Goal: Task Accomplishment & Management: Use online tool/utility

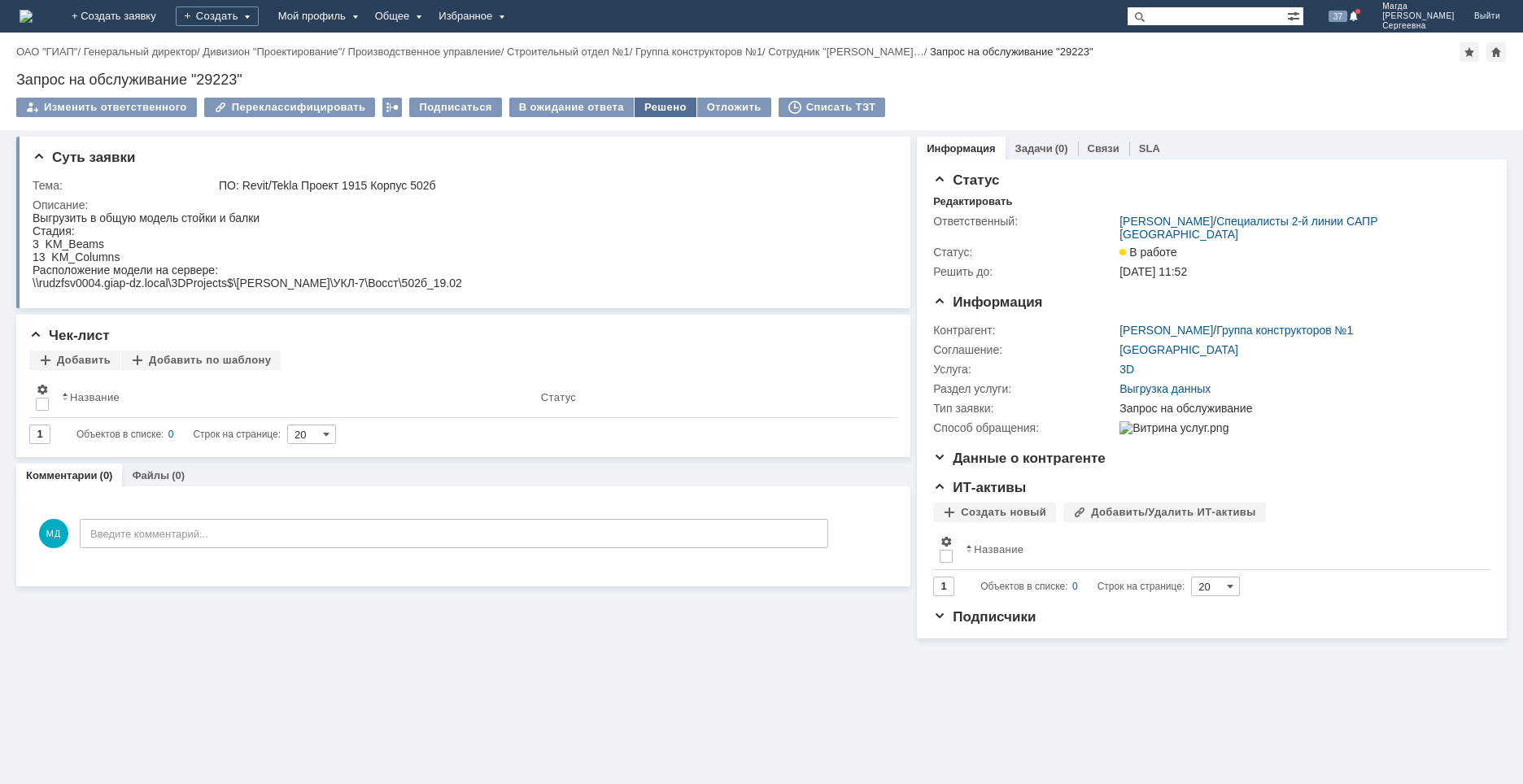
click at [656, 100] on div "Решено" at bounding box center [666, 107] width 62 height 20
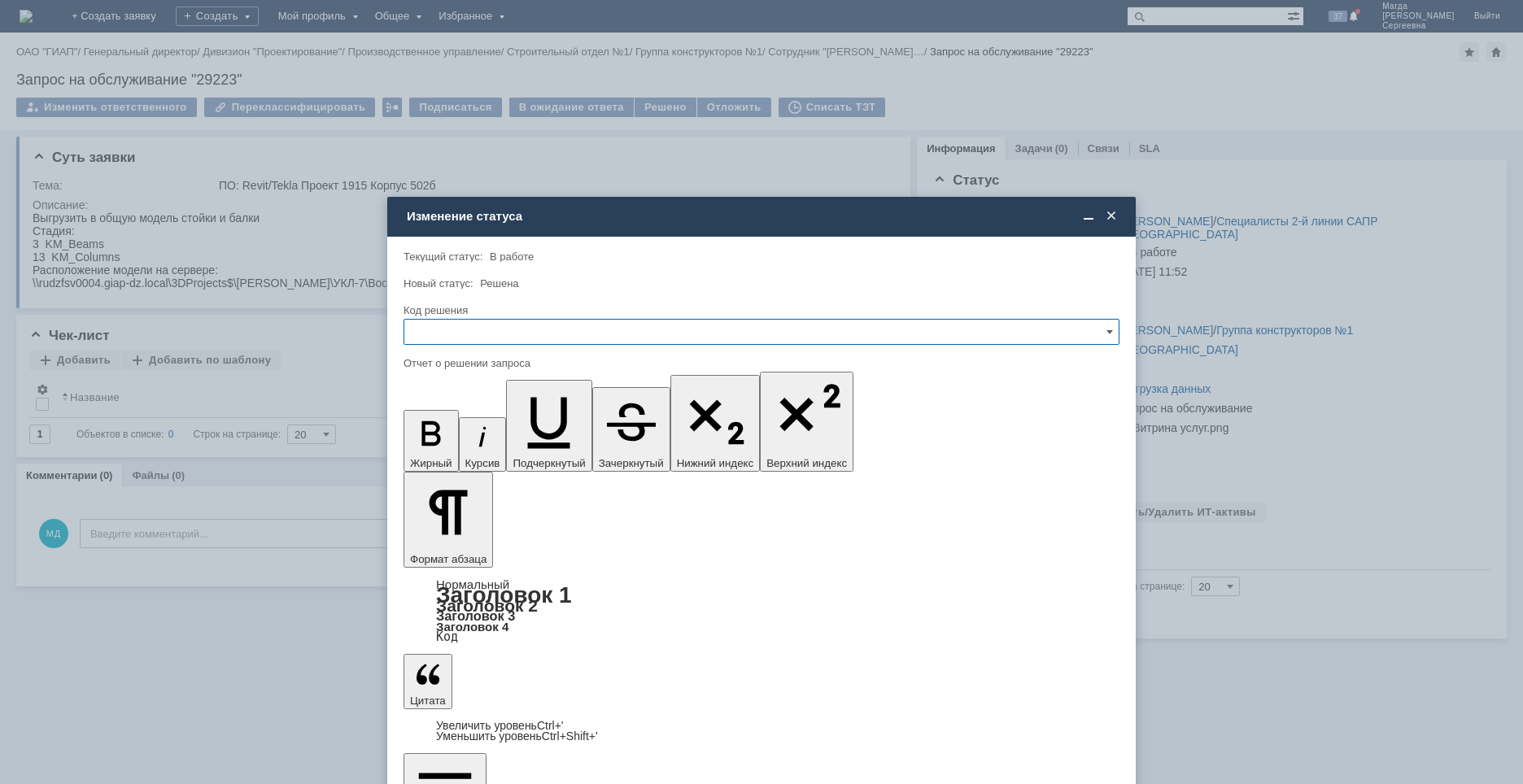
click at [492, 331] on input "text" at bounding box center [761, 332] width 716 height 26
click at [437, 446] on span "Решено" at bounding box center [762, 442] width 694 height 13
type input "Решено"
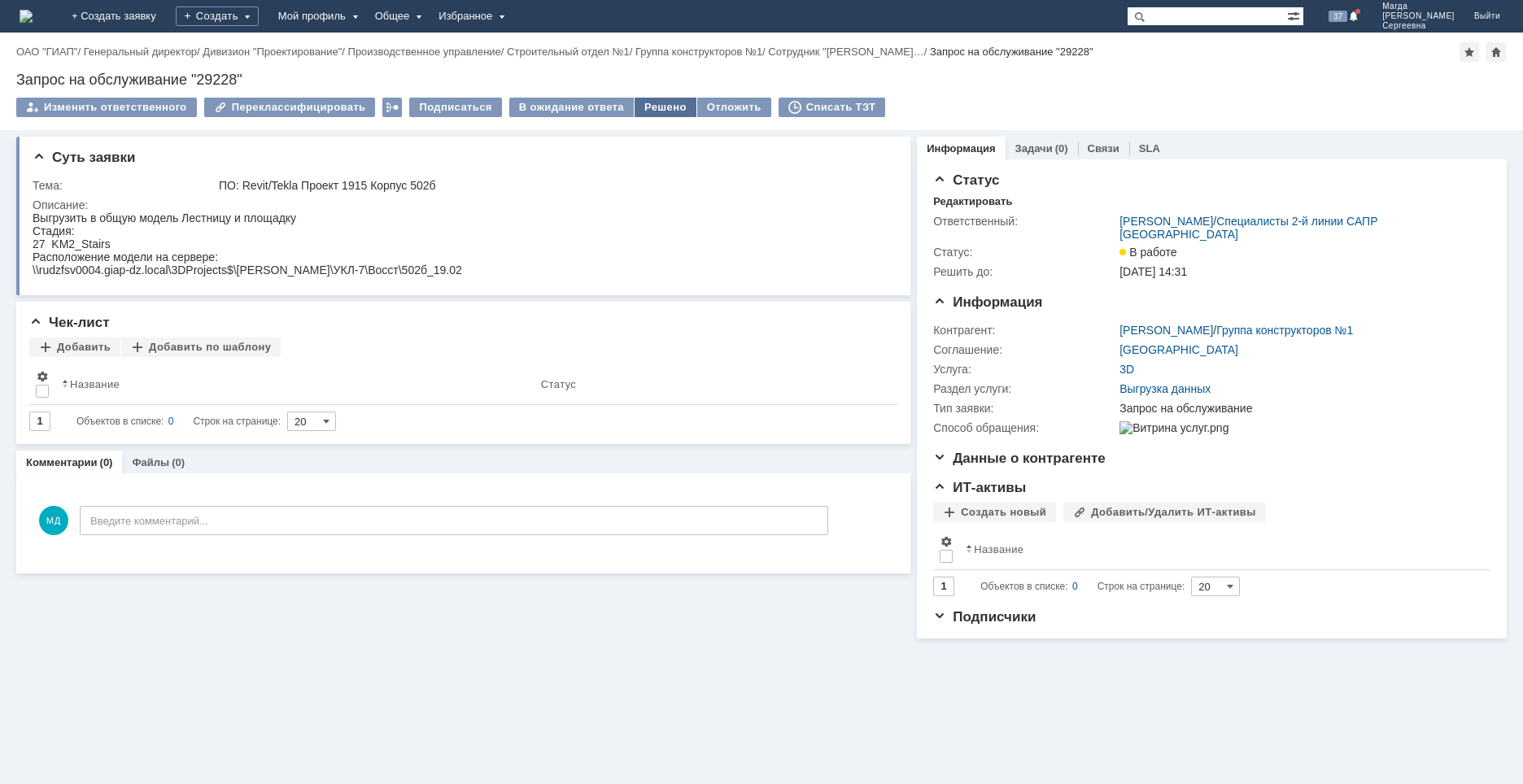
click at [655, 105] on div "Решено" at bounding box center [666, 107] width 62 height 20
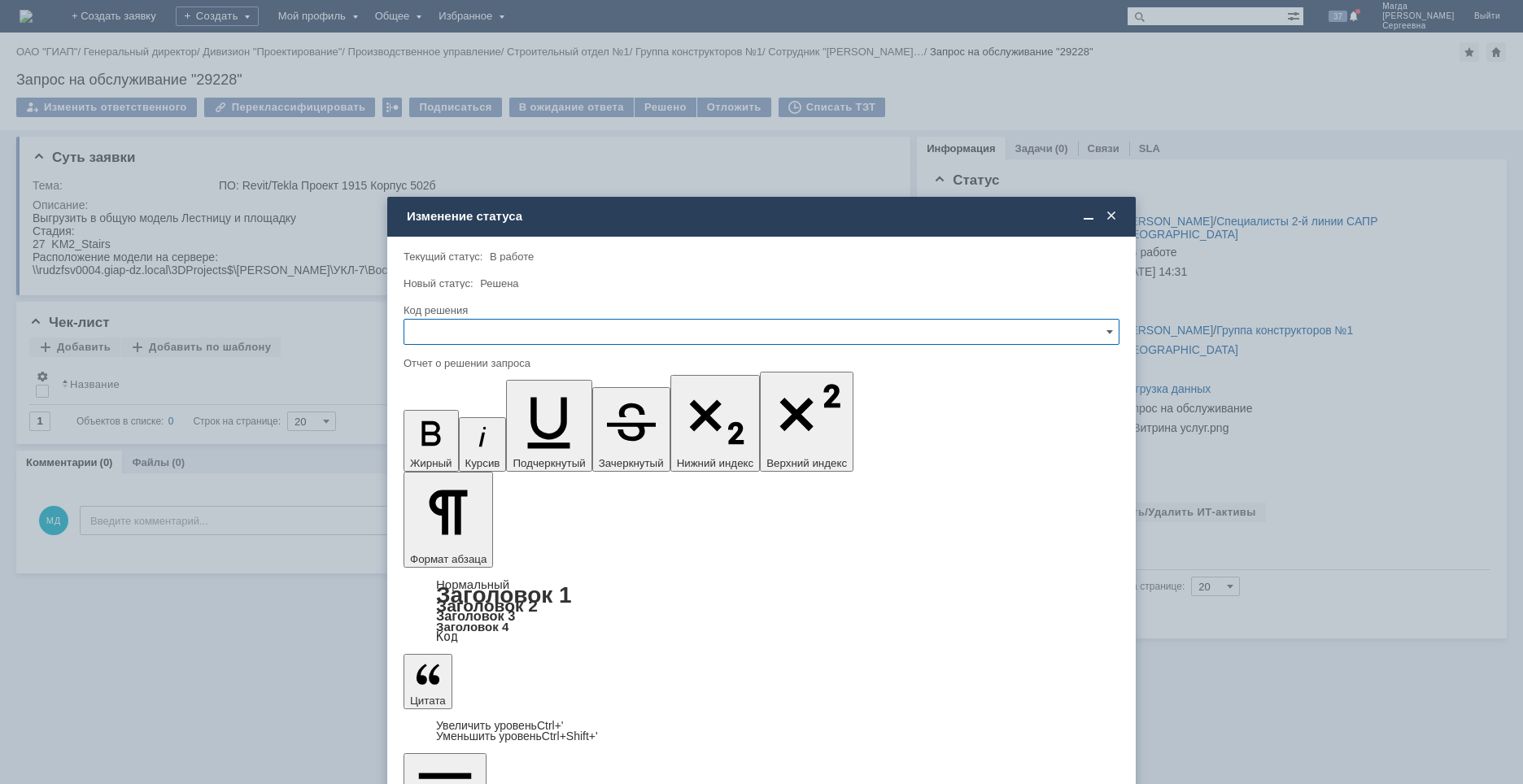
click at [490, 328] on input "text" at bounding box center [761, 332] width 716 height 26
click at [443, 446] on span "Решено" at bounding box center [762, 442] width 694 height 13
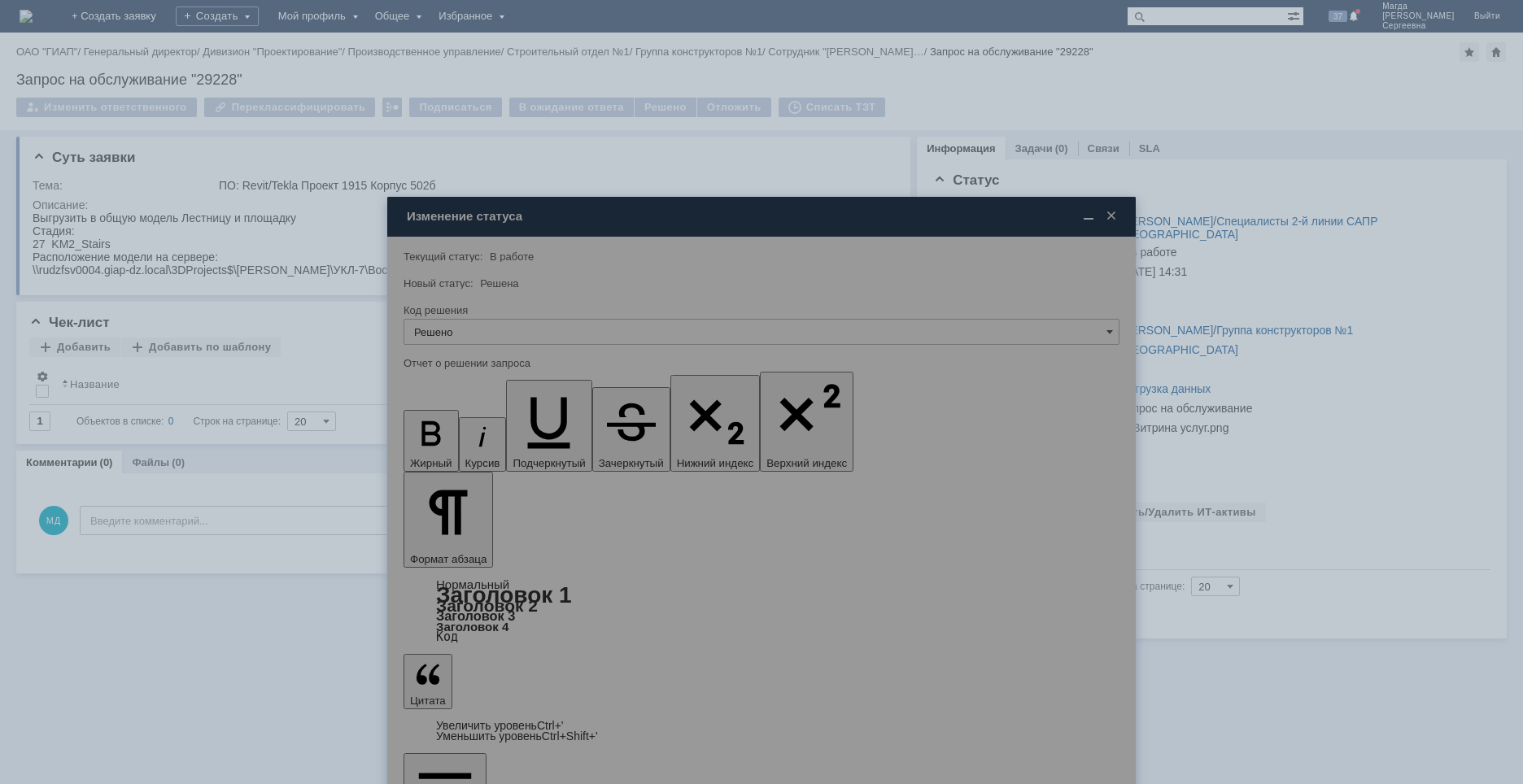
type input "Решено"
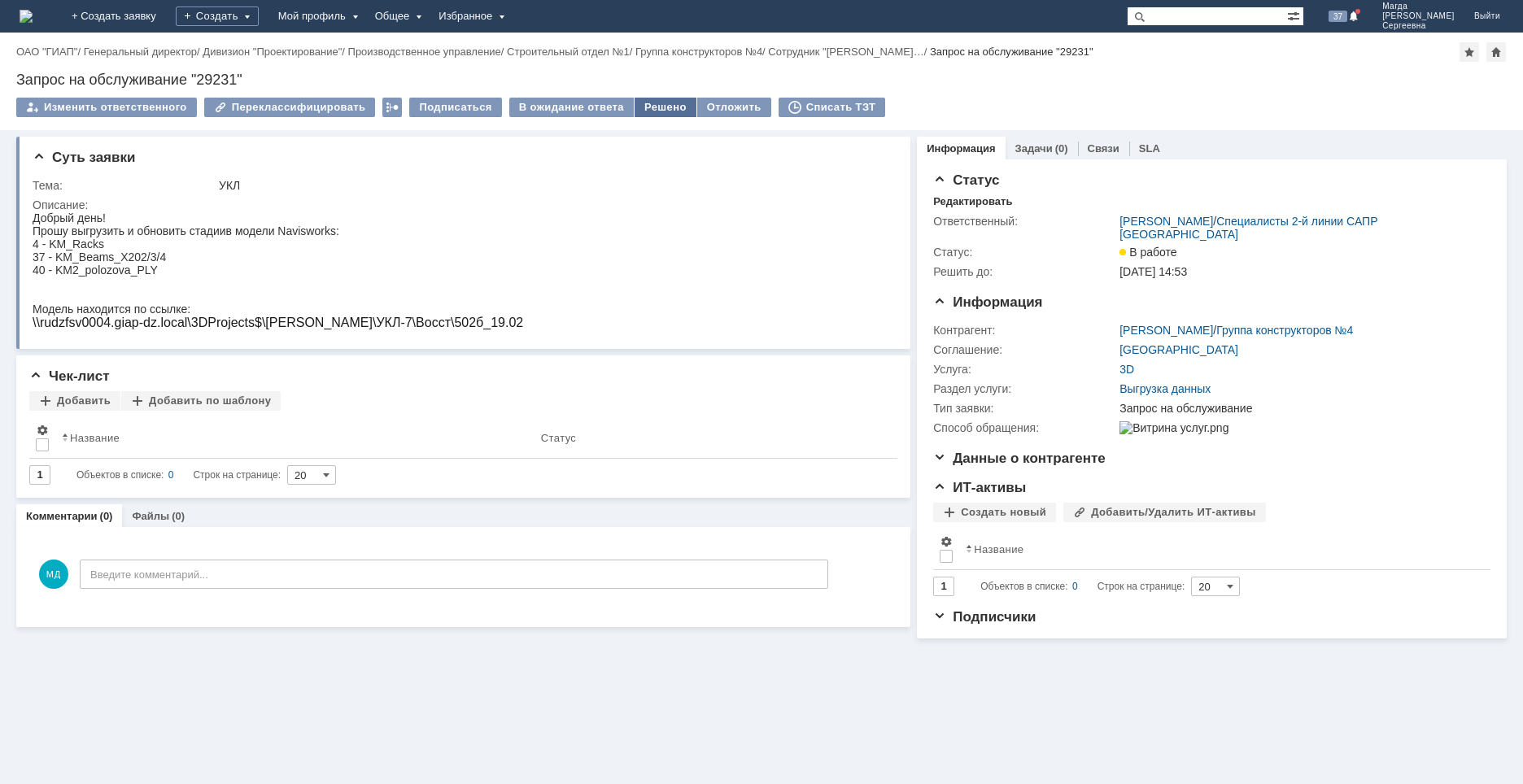
click at [652, 109] on div "Решено" at bounding box center [666, 107] width 62 height 20
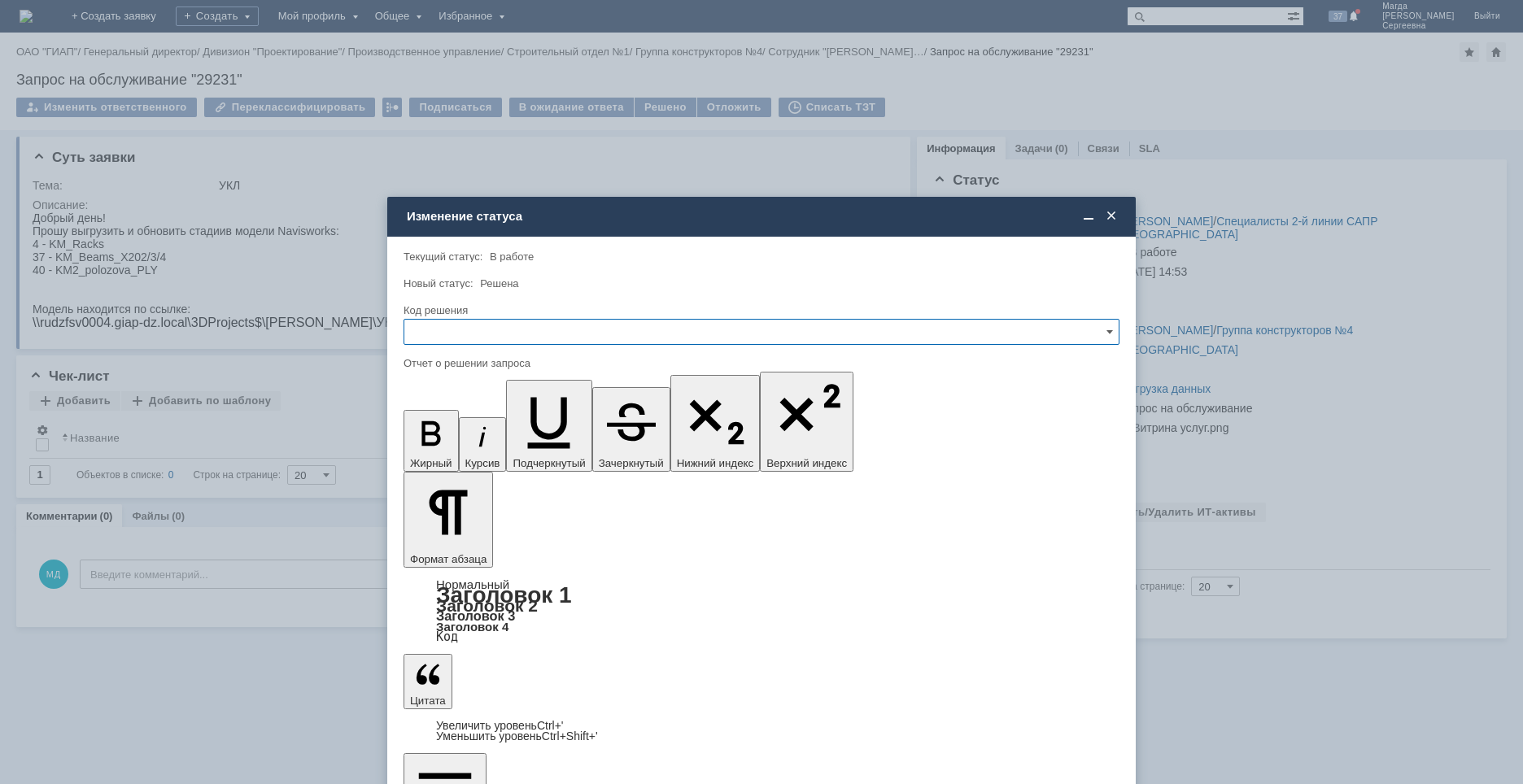
click at [420, 334] on input "text" at bounding box center [761, 332] width 716 height 26
click at [488, 441] on span "Решено" at bounding box center [762, 442] width 694 height 13
type input "Решено"
